Goal: Information Seeking & Learning: Check status

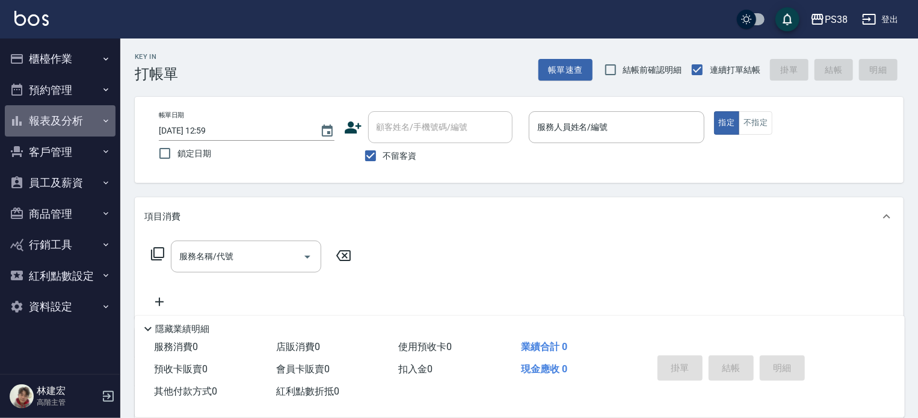
click at [79, 131] on button "報表及分析" at bounding box center [60, 120] width 111 height 31
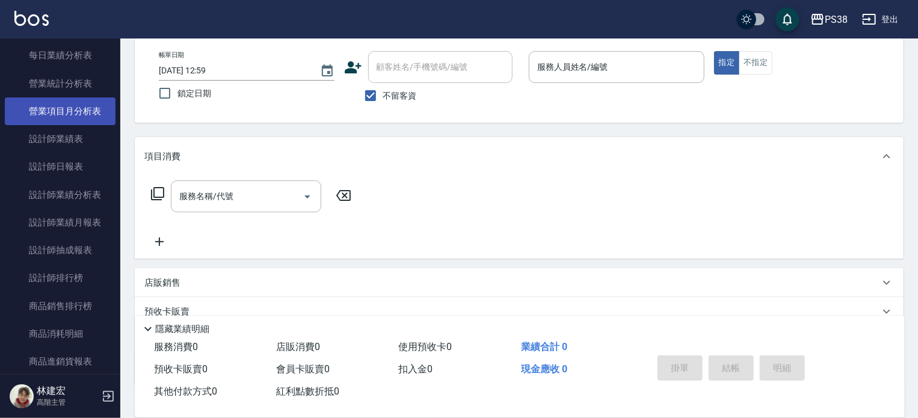
scroll to position [411, 0]
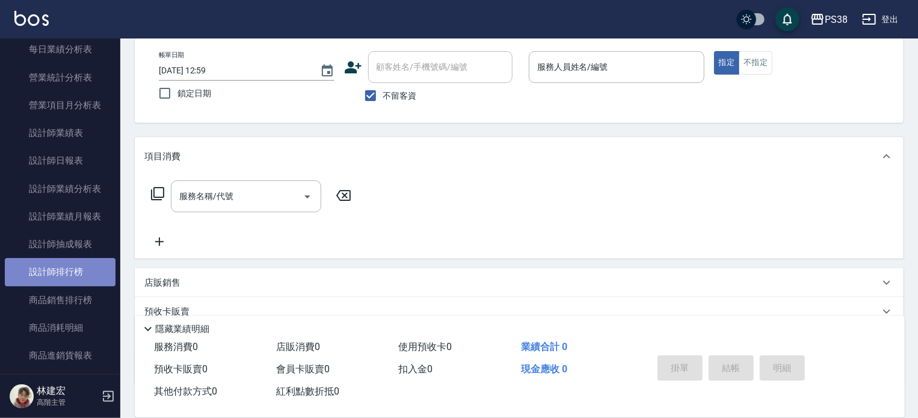
click at [69, 265] on link "設計師排行榜" at bounding box center [60, 272] width 111 height 28
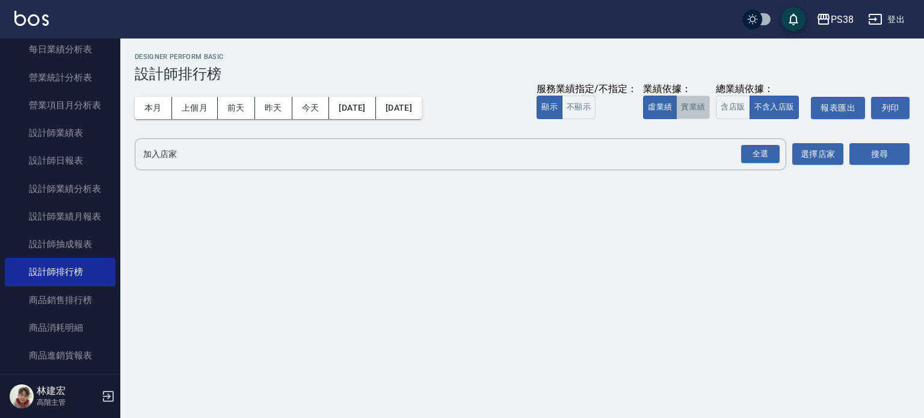
click at [709, 108] on button "實業績" at bounding box center [693, 107] width 34 height 23
click at [762, 158] on div "全選" at bounding box center [760, 154] width 39 height 19
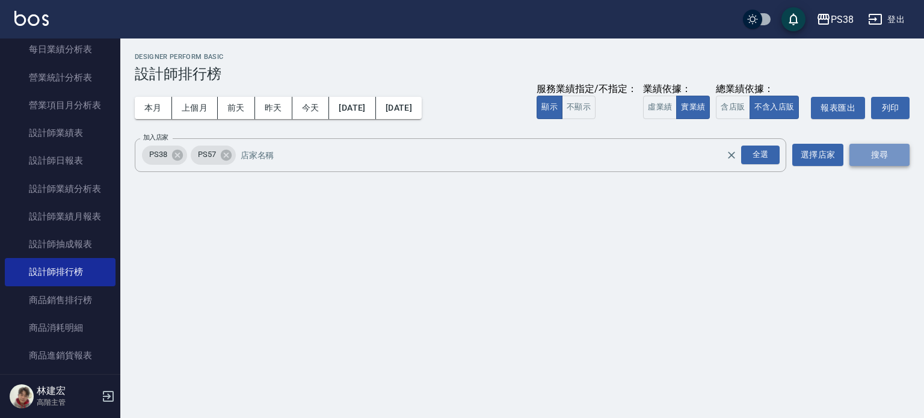
click at [886, 161] on button "搜尋" at bounding box center [879, 155] width 60 height 22
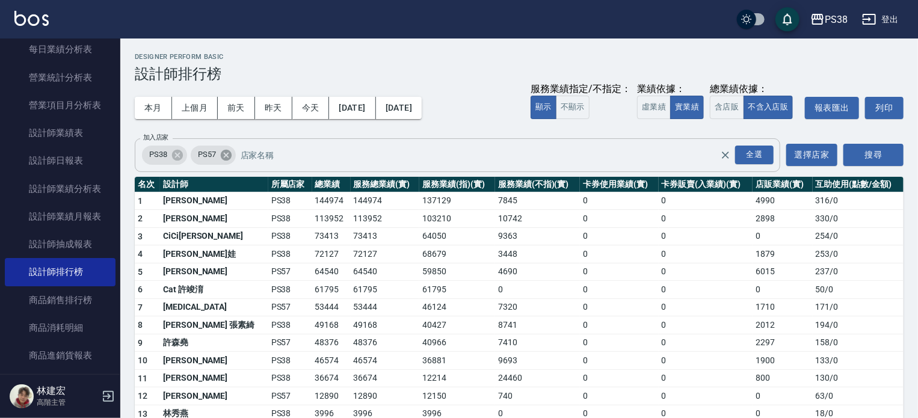
click at [228, 155] on icon at bounding box center [225, 154] width 11 height 11
click at [887, 147] on button "搜尋" at bounding box center [873, 155] width 60 height 22
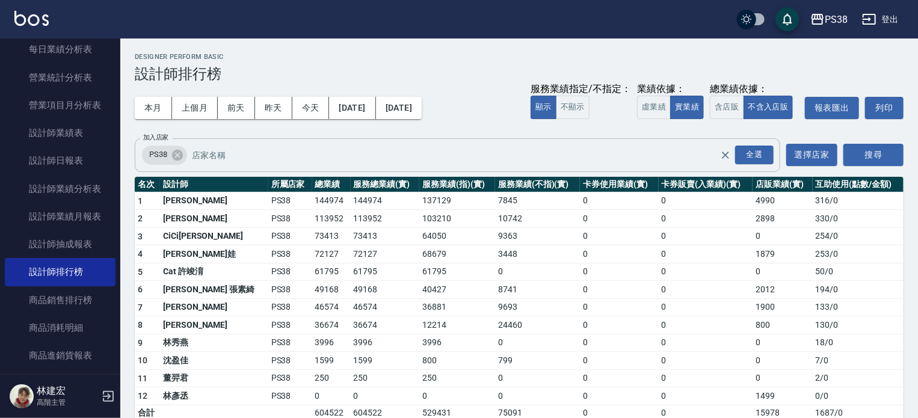
scroll to position [15, 0]
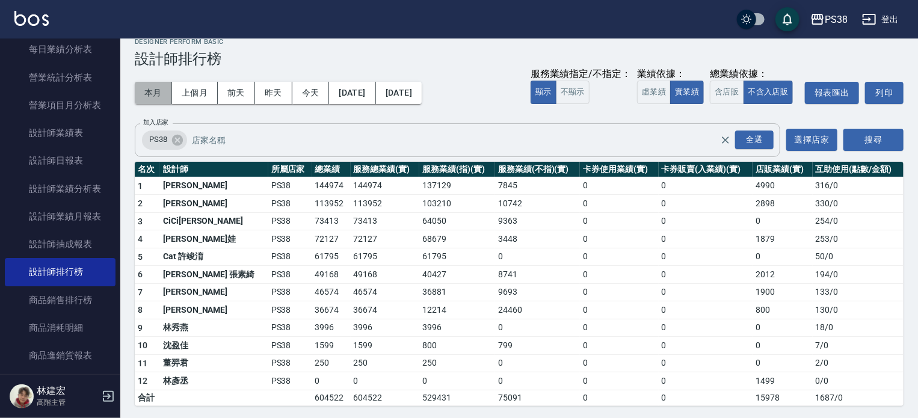
click at [155, 86] on button "本月" at bounding box center [153, 93] width 37 height 22
